Goal: Check status

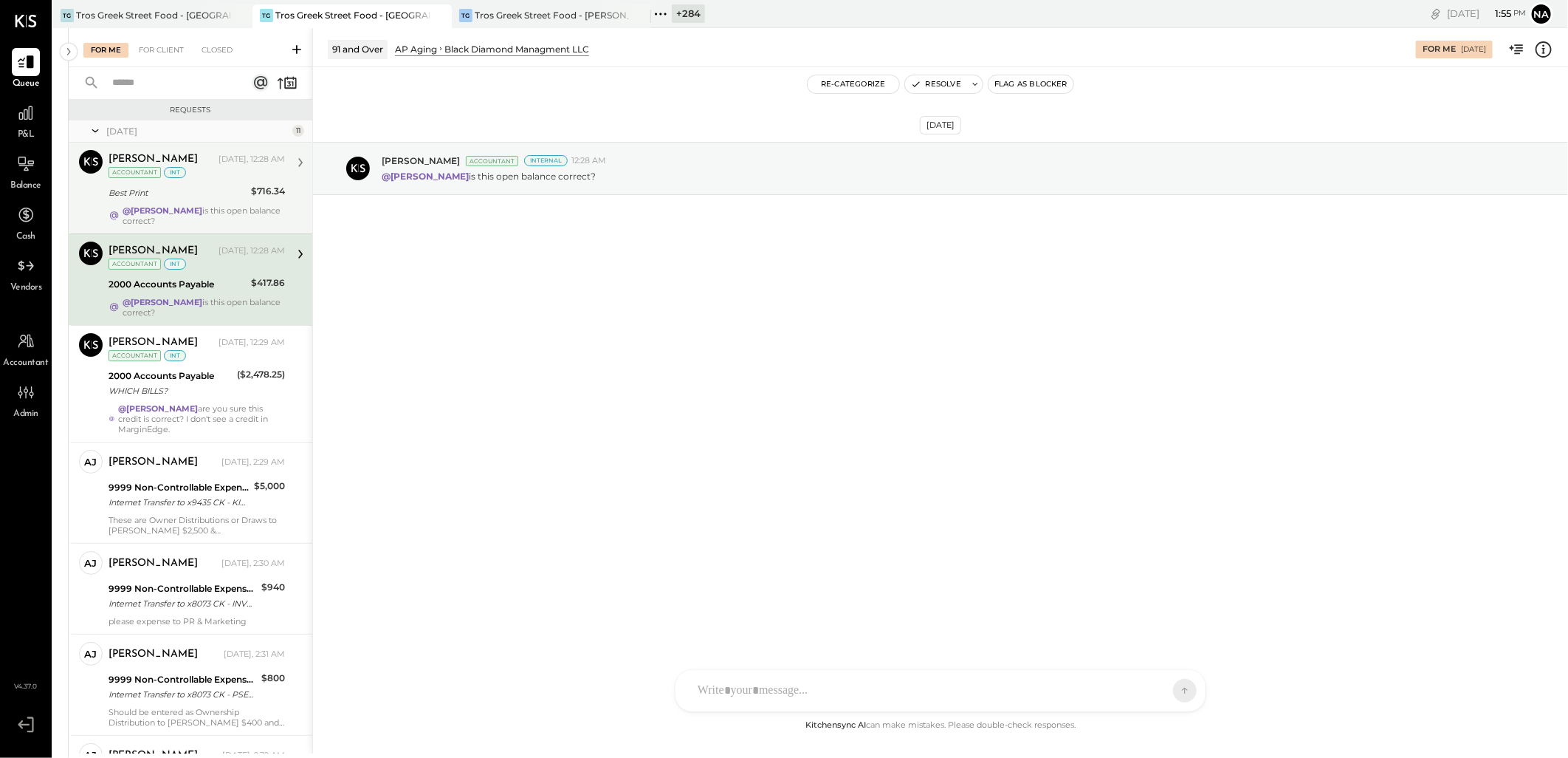
click at [200, 192] on div "Best Print" at bounding box center [178, 192] width 138 height 15
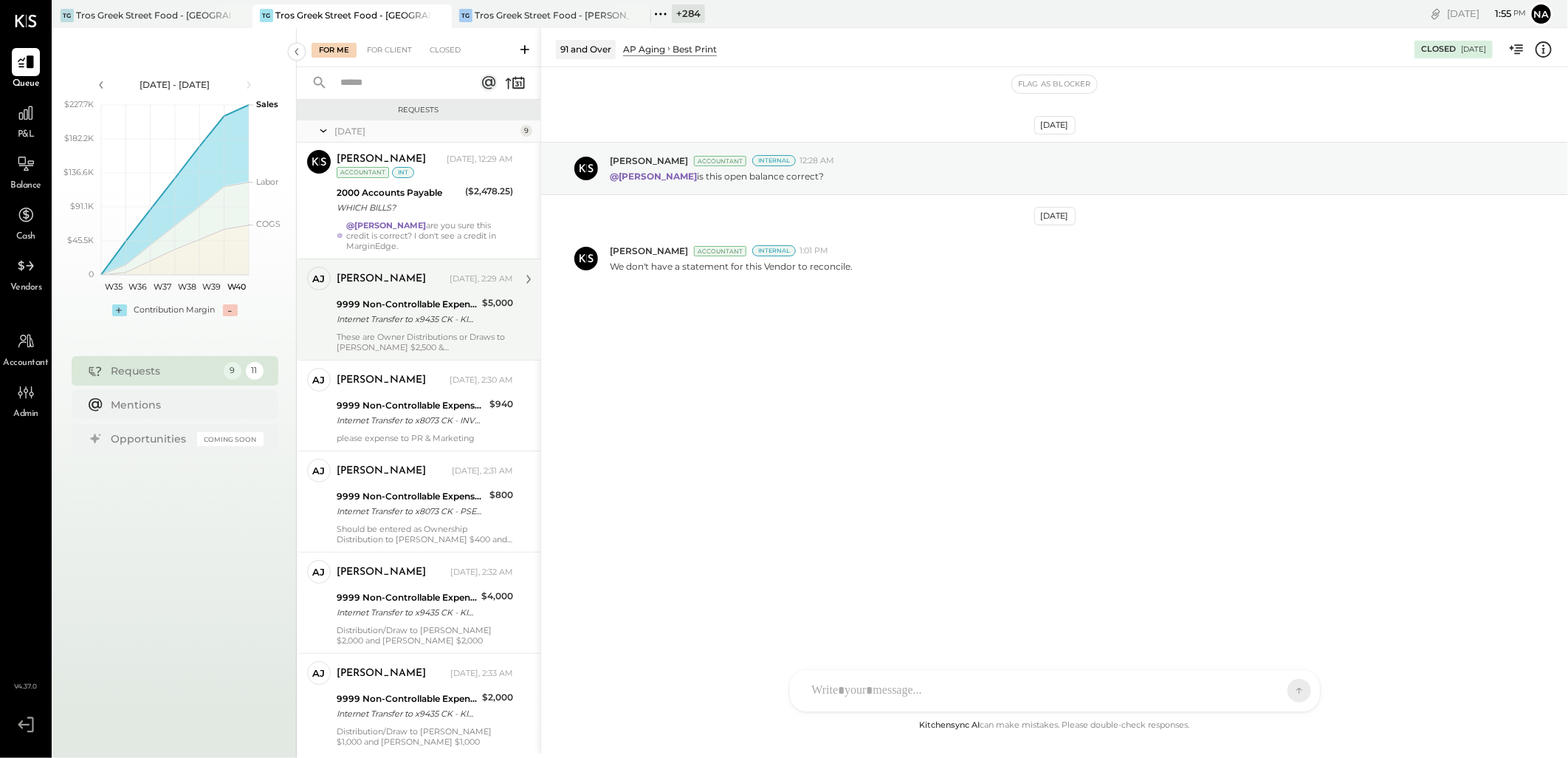
click at [445, 293] on div "Anthony J. Meneses Yesterday, 2:29 AM 9999 Non-Controllable Expenses:Other Inco…" at bounding box center [425, 309] width 177 height 86
